Goal: Task Accomplishment & Management: Complete application form

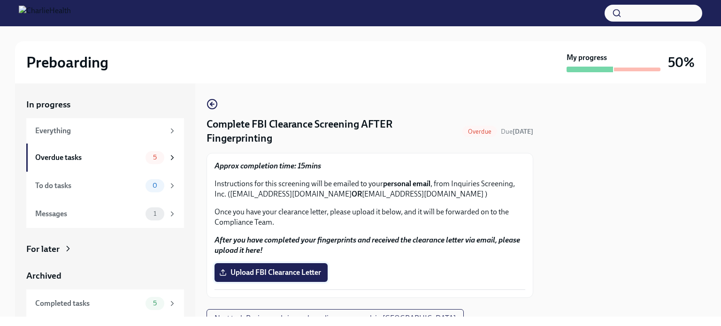
click at [302, 273] on span "Upload FBI Clearance Letter" at bounding box center [271, 272] width 100 height 9
click at [0, 0] on input "Upload FBI Clearance Letter" at bounding box center [0, 0] width 0 height 0
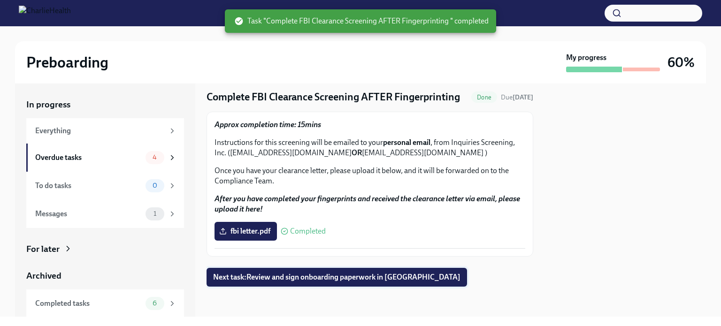
click at [357, 281] on span "Next task : Review and sign onboarding paperwork in [GEOGRAPHIC_DATA]" at bounding box center [336, 277] width 247 height 9
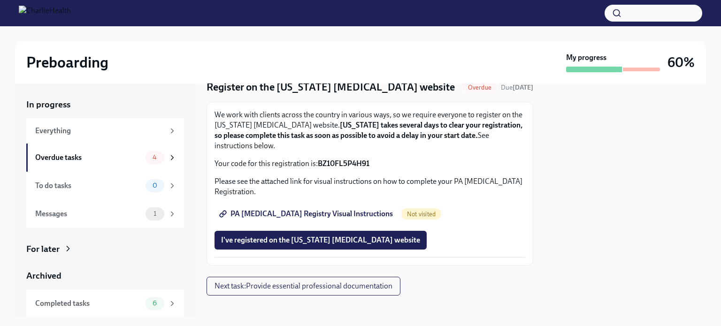
scroll to position [45, 0]
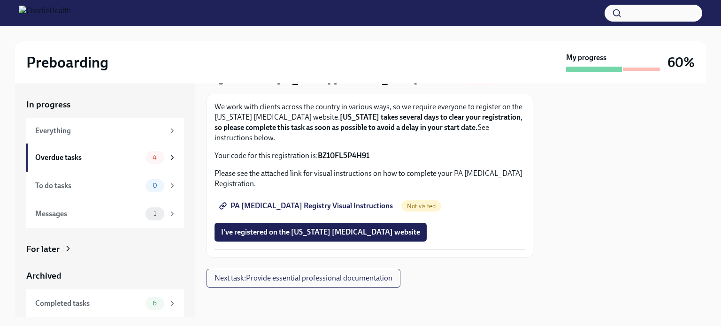
click at [342, 153] on strong "BZ10FL5P4H91" at bounding box center [344, 155] width 52 height 9
copy strong "BZ10FL5P4H91"
click at [333, 203] on span "PA [MEDICAL_DATA] Registry Visual Instructions" at bounding box center [307, 205] width 172 height 9
click at [340, 156] on strong "BZ10FL5P4H91" at bounding box center [344, 155] width 52 height 9
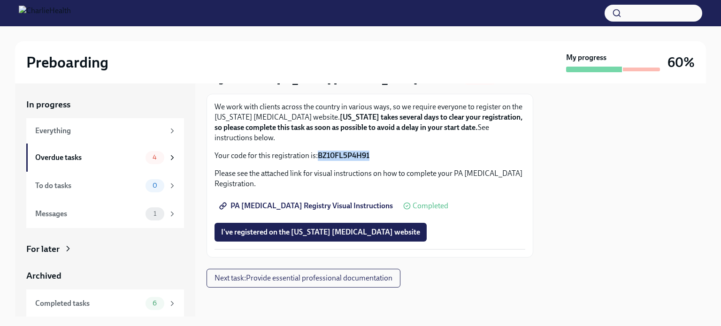
drag, startPoint x: 317, startPoint y: 154, endPoint x: 372, endPoint y: 161, distance: 54.9
click at [372, 161] on div "We work with clients across the country in various ways, so we require everyone…" at bounding box center [370, 176] width 311 height 148
copy strong "BZ10FL5P4H91"
click at [285, 233] on span "I've registered on the [US_STATE] [MEDICAL_DATA] website" at bounding box center [320, 232] width 199 height 9
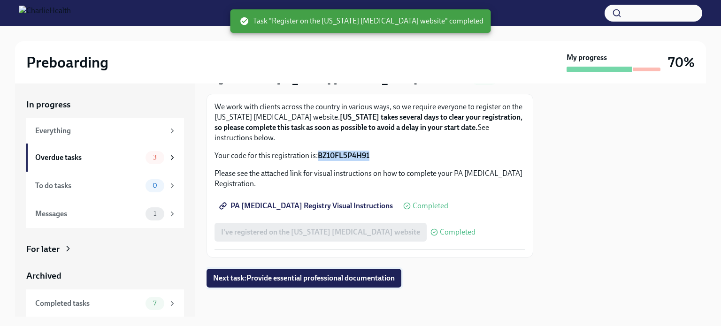
click at [306, 275] on span "Next task : Provide essential professional documentation" at bounding box center [304, 278] width 182 height 9
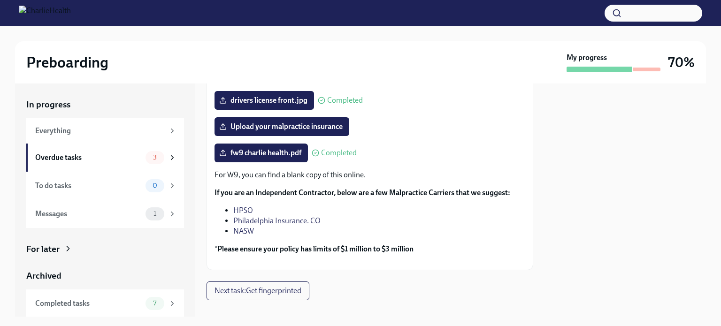
scroll to position [230, 0]
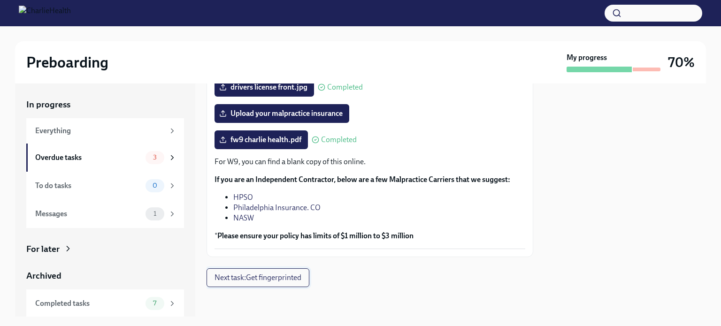
click at [264, 279] on span "Next task : Get fingerprinted" at bounding box center [258, 277] width 87 height 9
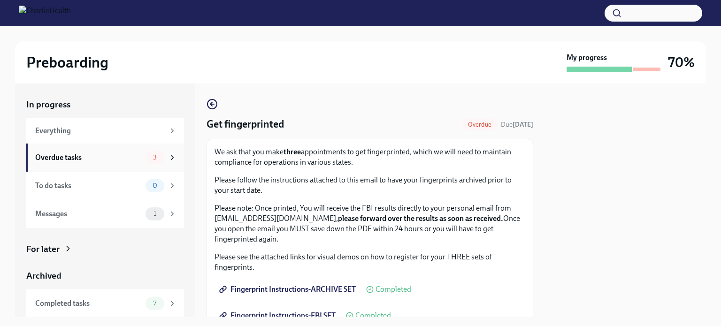
click at [146, 155] on div "3" at bounding box center [161, 157] width 31 height 13
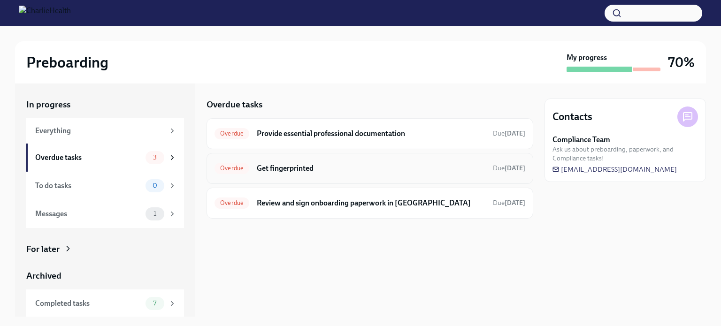
click at [319, 166] on h6 "Get fingerprinted" at bounding box center [371, 168] width 229 height 10
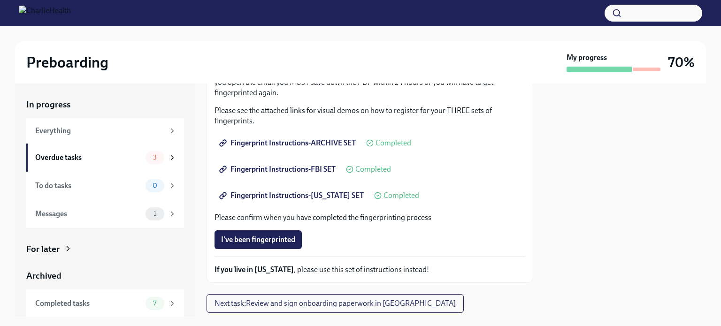
scroll to position [152, 0]
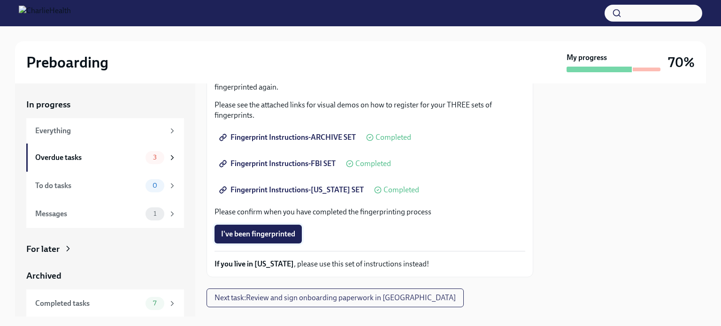
click at [273, 235] on span "I've been fingerprinted" at bounding box center [258, 234] width 74 height 9
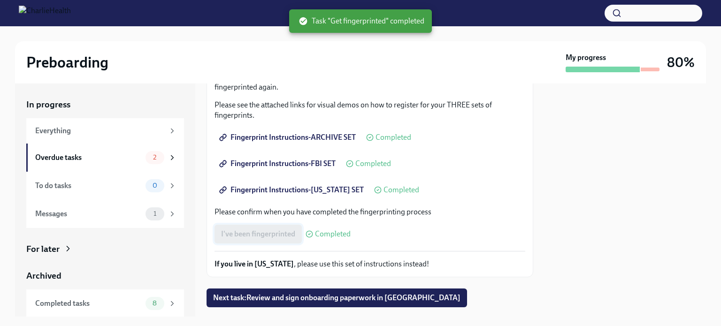
scroll to position [172, 0]
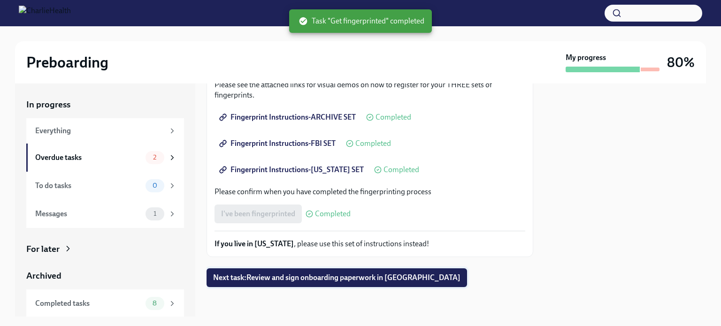
click at [276, 276] on span "Next task : Review and sign onboarding paperwork in [GEOGRAPHIC_DATA]" at bounding box center [336, 277] width 247 height 9
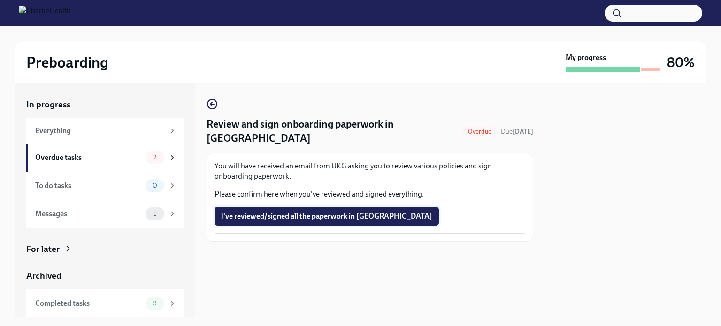
click at [274, 212] on span "I've reviewed/signed all the paperwork in [GEOGRAPHIC_DATA]" at bounding box center [326, 216] width 211 height 9
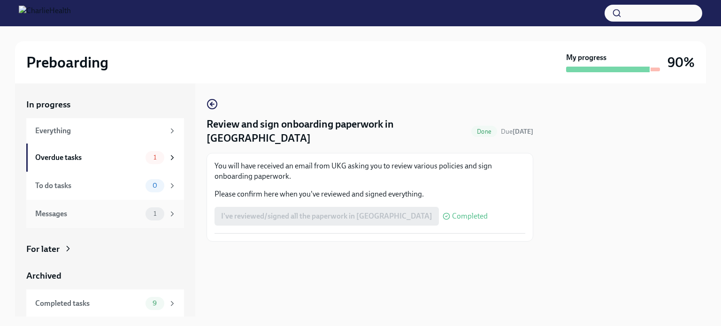
click at [128, 214] on div "Messages" at bounding box center [88, 214] width 107 height 10
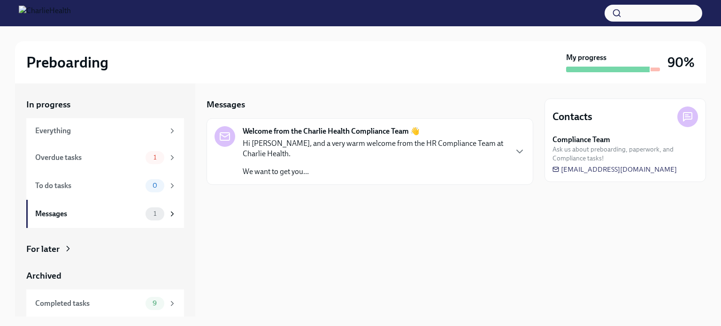
click at [337, 157] on p "Hi [PERSON_NAME], and a very warm welcome from the HR Compliance Team at Charli…" at bounding box center [375, 148] width 264 height 21
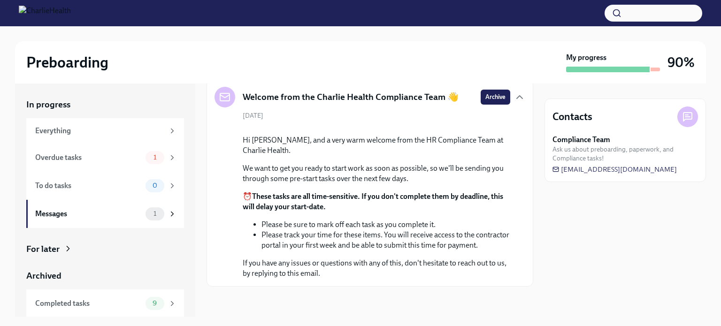
click at [221, 114] on div "[DATE] Hi [PERSON_NAME], and a very warm welcome from the HR Compliance Team at…" at bounding box center [370, 195] width 311 height 168
